Goal: Navigation & Orientation: Understand site structure

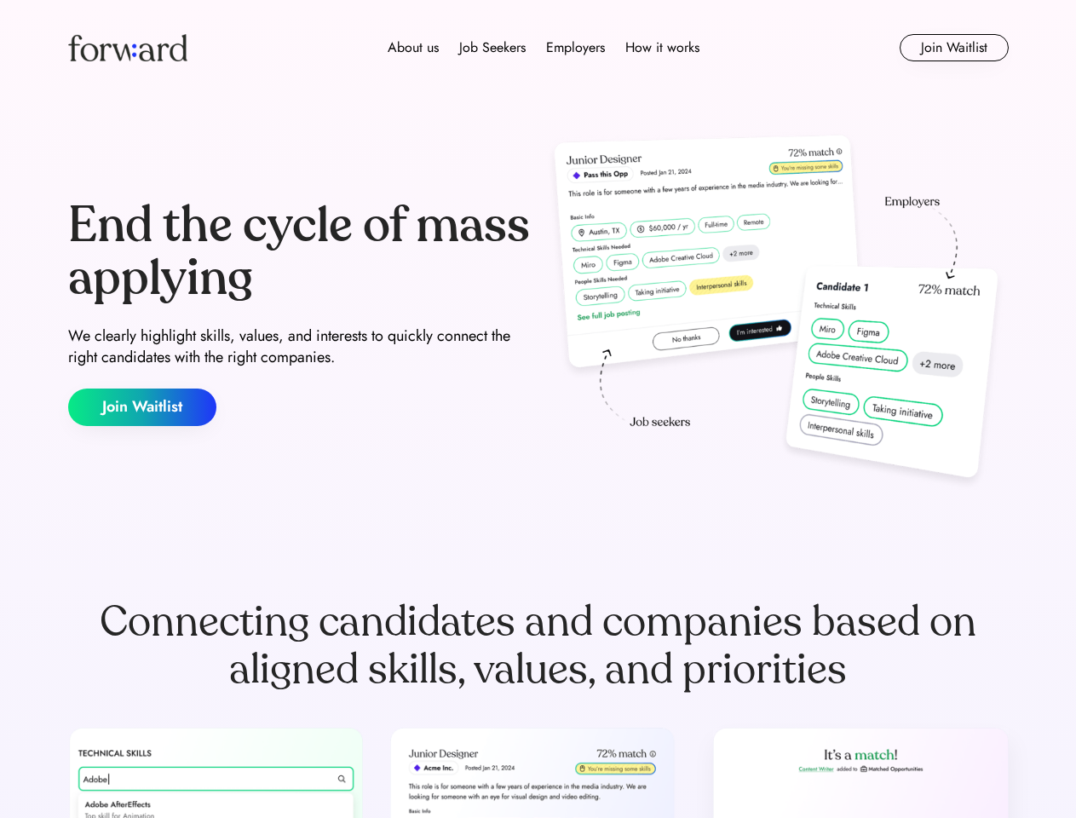
click at [538, 409] on div "End the cycle of mass applying We clearly highlight skills, values, and interes…" at bounding box center [538, 313] width 941 height 366
click at [538, 48] on div "About us Job Seekers Employers How it works" at bounding box center [543, 47] width 671 height 20
click at [128, 48] on img at bounding box center [127, 47] width 119 height 27
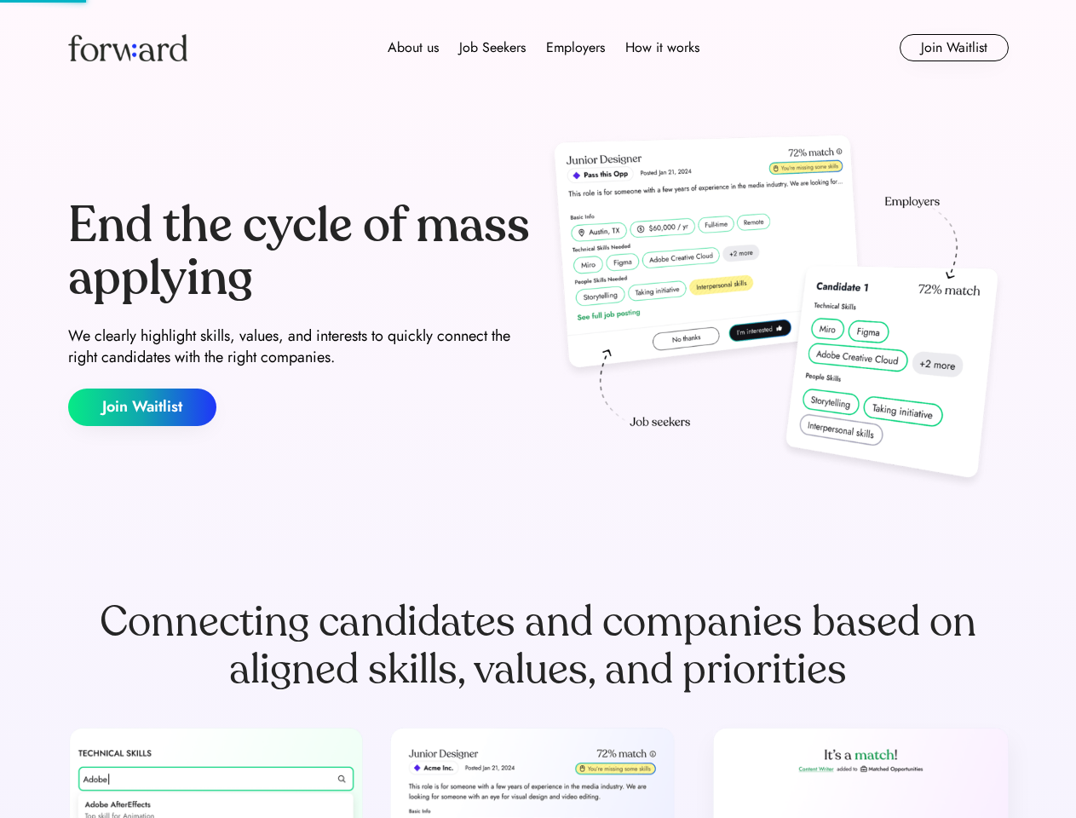
click at [544, 48] on div "About us Job Seekers Employers How it works" at bounding box center [543, 47] width 671 height 20
click at [413, 48] on div "About us" at bounding box center [413, 47] width 51 height 20
click at [492, 48] on div "Job Seekers" at bounding box center [492, 47] width 66 height 20
click at [575, 48] on div "Employers" at bounding box center [575, 47] width 59 height 20
click at [661, 48] on div "How it works" at bounding box center [662, 47] width 74 height 20
